Goal: Information Seeking & Learning: Understand process/instructions

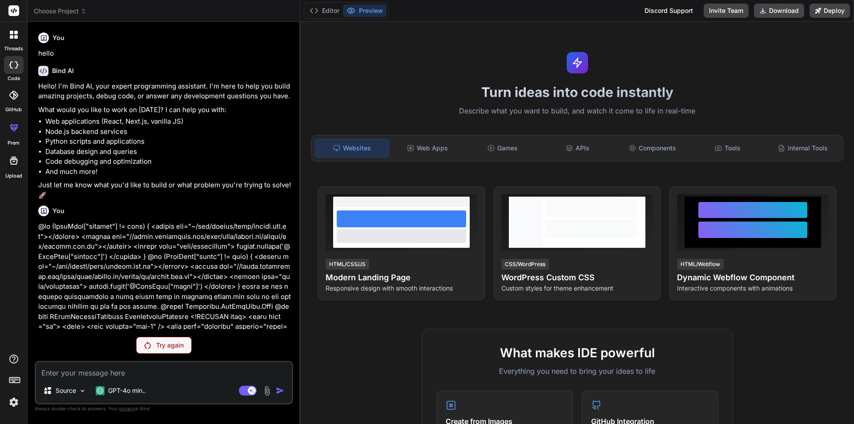
scroll to position [1755, 0]
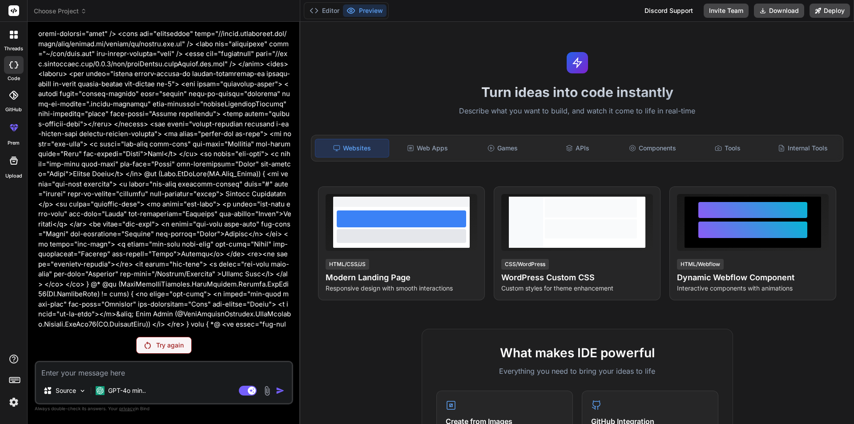
click at [157, 345] on p "Try again" at bounding box center [170, 345] width 28 height 9
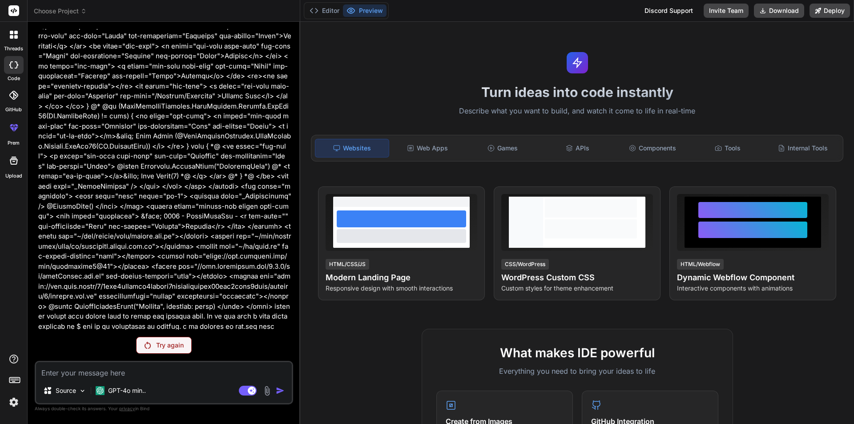
scroll to position [2148, 0]
click at [150, 352] on div "Try again" at bounding box center [164, 345] width 56 height 17
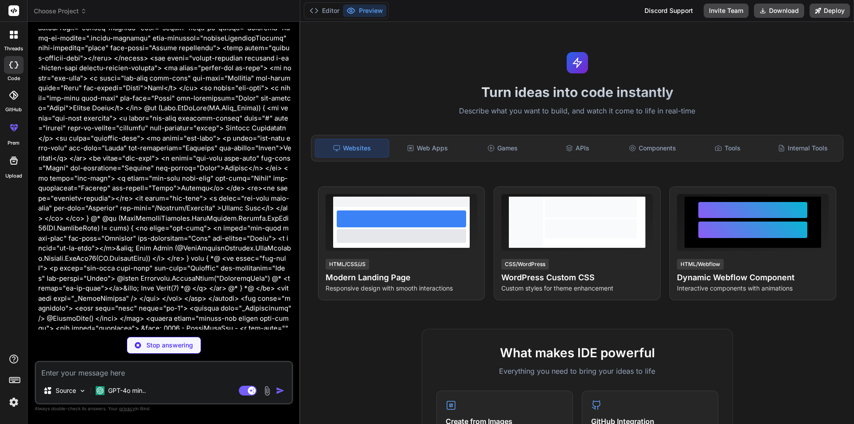
scroll to position [1819, 0]
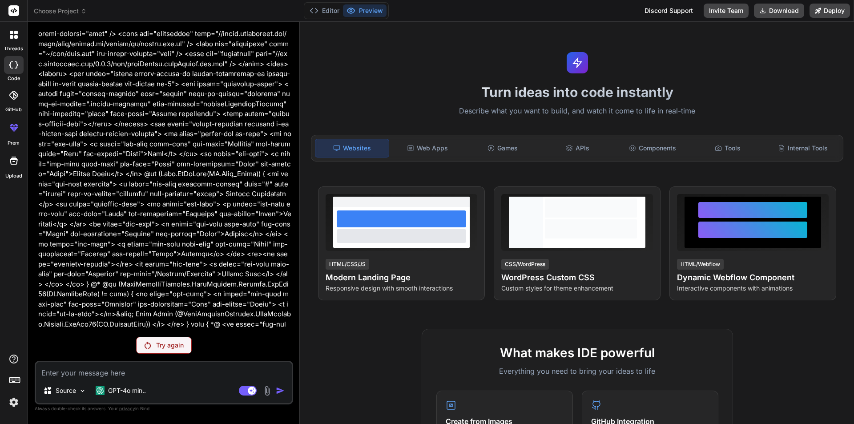
click at [150, 352] on div "Try again" at bounding box center [164, 345] width 56 height 17
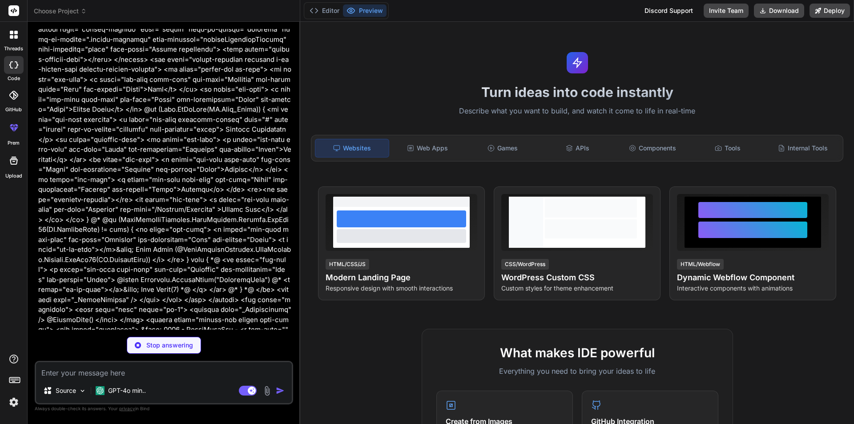
click at [150, 352] on div "Stop answering" at bounding box center [164, 345] width 74 height 17
type textarea "x"
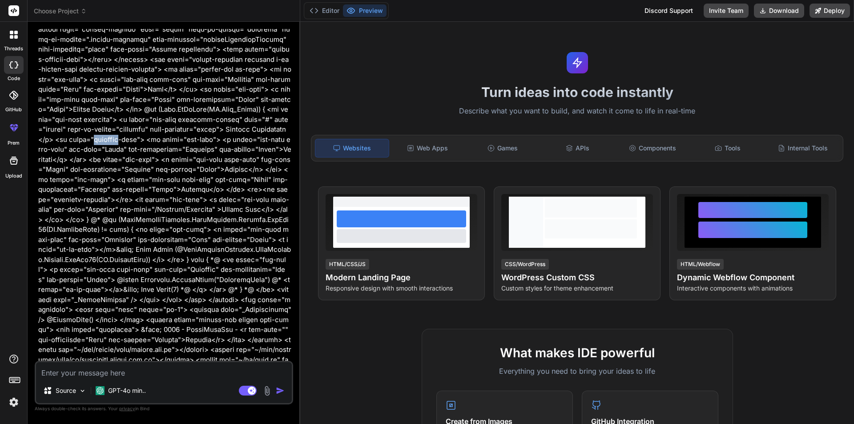
click at [150, 352] on p at bounding box center [164, 134] width 253 height 620
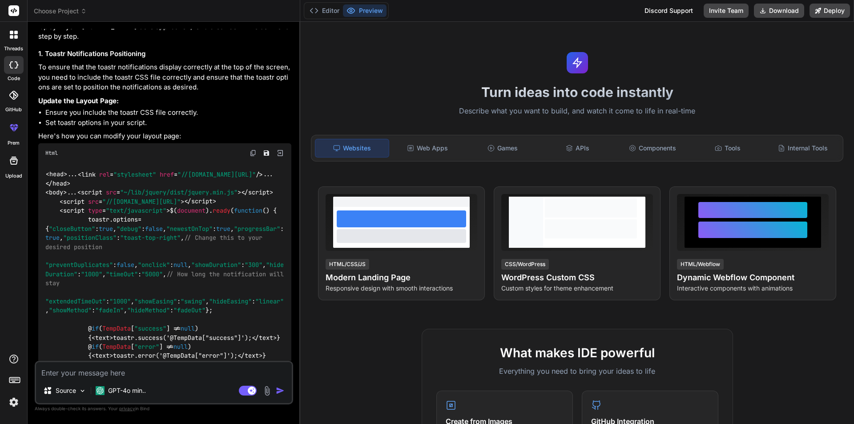
scroll to position [846, 0]
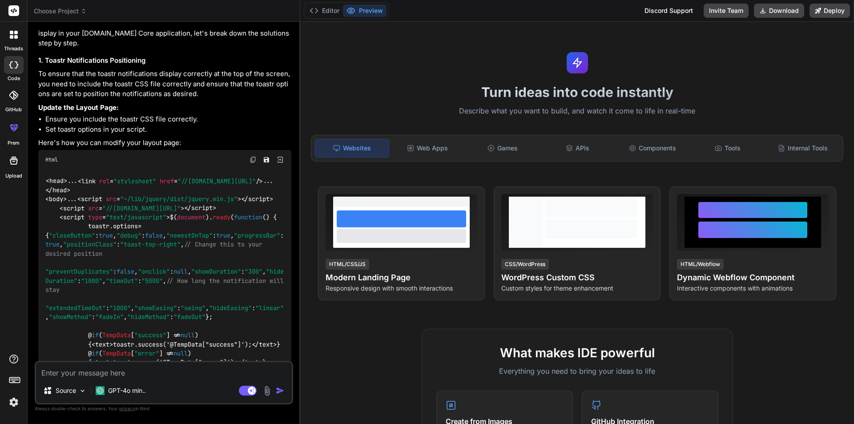
drag, startPoint x: 95, startPoint y: 195, endPoint x: 57, endPoint y: 182, distance: 39.9
click at [57, 182] on div "< head > ... < link rel = "stylesheet" href = "//[DOMAIN_NAME][URL]" /> ... </ …" at bounding box center [164, 276] width 253 height 214
copy code "< link rel = "stylesheet" href = "//[DOMAIN_NAME][URL]" />"
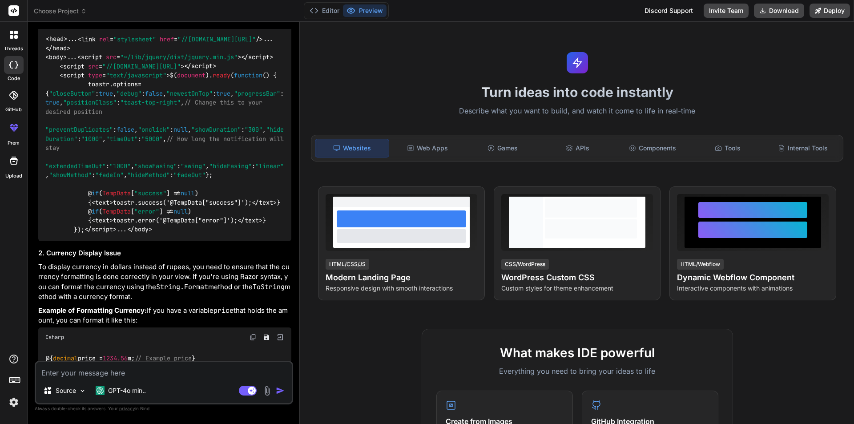
scroll to position [979, 0]
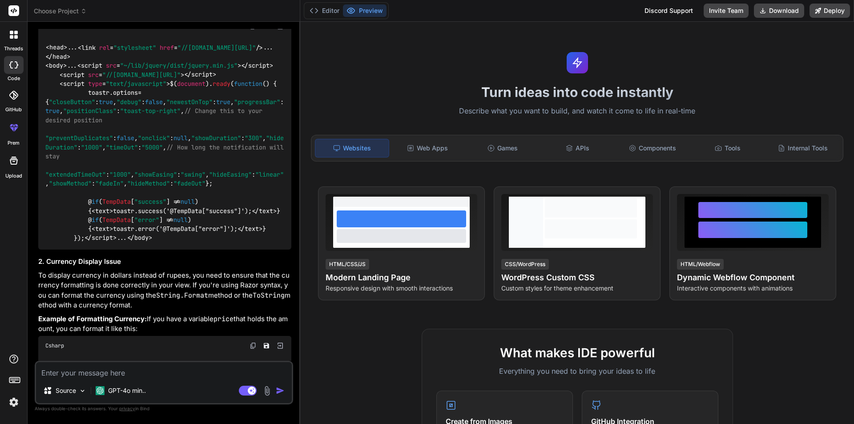
drag, startPoint x: 266, startPoint y: 105, endPoint x: 56, endPoint y: 108, distance: 210.3
click at [56, 108] on div "< head > ... < link rel = "stylesheet" href = "//[DOMAIN_NAME][URL]" /> ... </ …" at bounding box center [164, 143] width 253 height 214
click at [113, 136] on div "< head > ... < link rel = "stylesheet" href = "//[DOMAIN_NAME][URL]" /> ... </ …" at bounding box center [164, 143] width 253 height 214
drag, startPoint x: 109, startPoint y: 132, endPoint x: 58, endPoint y: 109, distance: 56.1
click at [58, 109] on div "< head > ... < link rel = "stylesheet" href = "//[DOMAIN_NAME][URL]" /> ... </ …" at bounding box center [164, 143] width 253 height 214
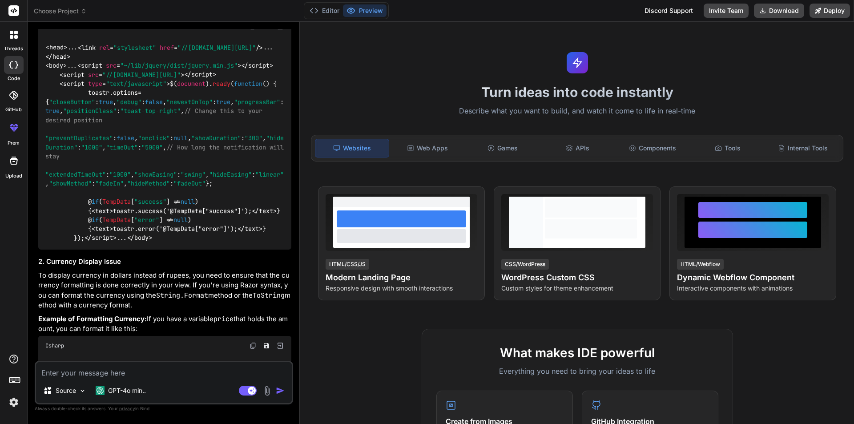
copy code "< script src = "~/lib/jquery/dist/jquery.min.js" > </ script > < script src = "…"
click at [203, 154] on div "< head > ... < link rel = "stylesheet" href = "//[DOMAIN_NAME][URL]" /> ... </ …" at bounding box center [164, 143] width 253 height 214
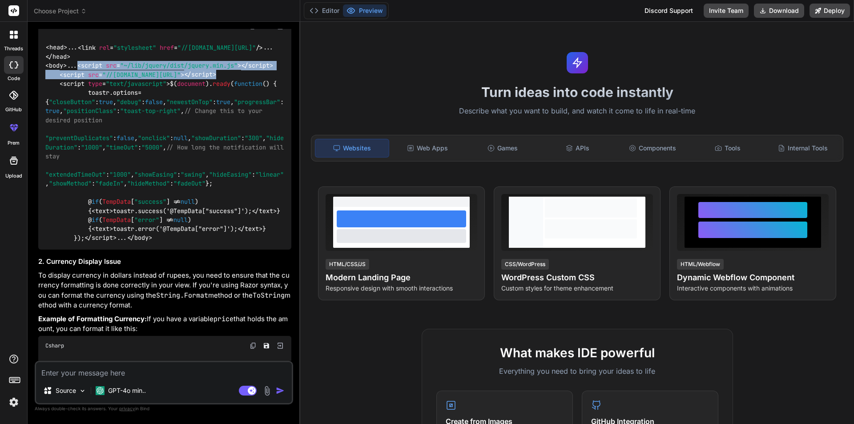
drag, startPoint x: 120, startPoint y: 136, endPoint x: 60, endPoint y: 108, distance: 66.4
click at [60, 108] on div "< head > ... < link rel = "stylesheet" href = "//[DOMAIN_NAME][URL]" /> ... </ …" at bounding box center [164, 143] width 253 height 214
copy code "< script src = "~/lib/jquery/dist/jquery.min.js" > </ script > < script src = "…"
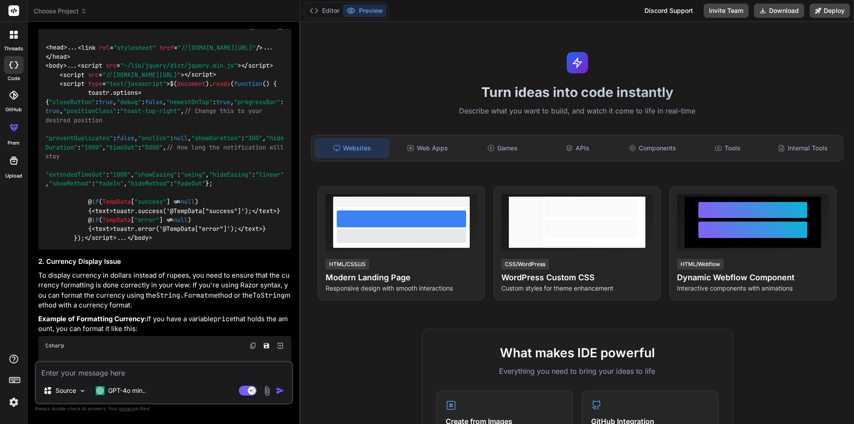
click at [272, 160] on span "// How long the notification will stay" at bounding box center [166, 151] width 242 height 17
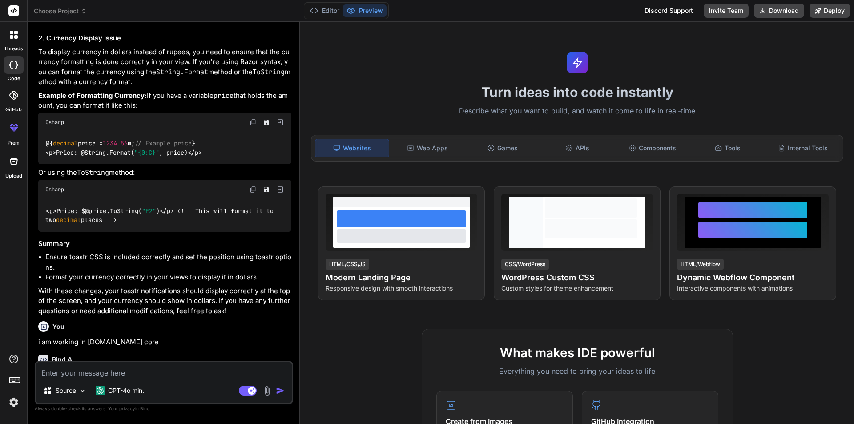
scroll to position [1246, 0]
